Goal: Transaction & Acquisition: Purchase product/service

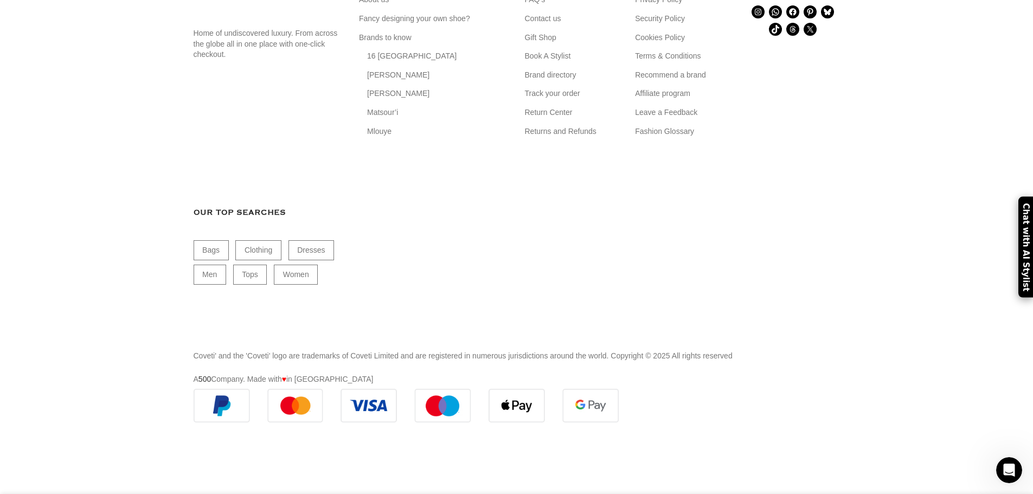
scroll to position [0, 114]
